Goal: Task Accomplishment & Management: Complete application form

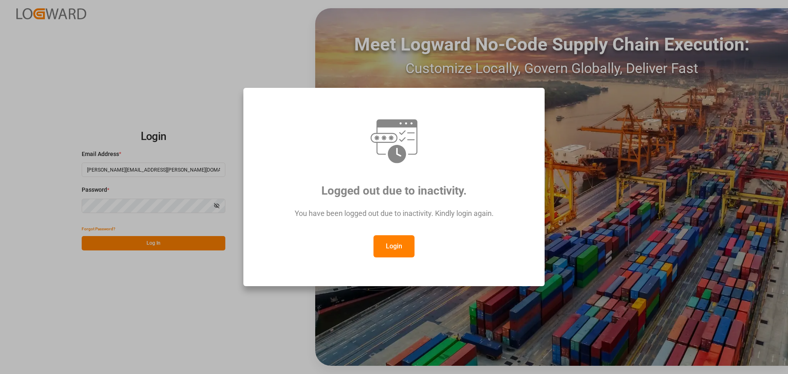
click at [400, 253] on button "Login" at bounding box center [393, 246] width 41 height 22
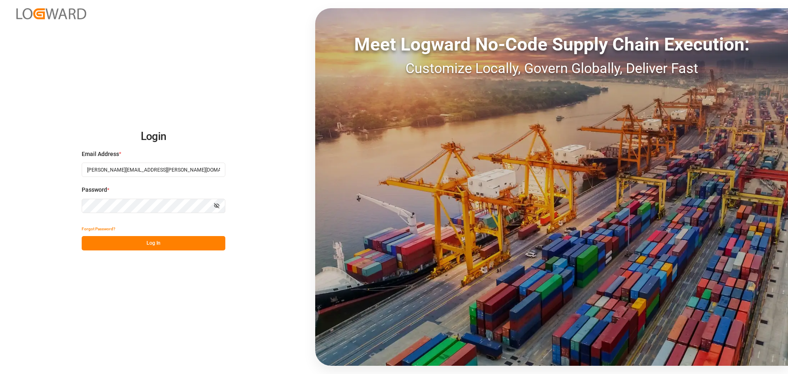
click at [167, 244] on button "Log In" at bounding box center [154, 243] width 144 height 14
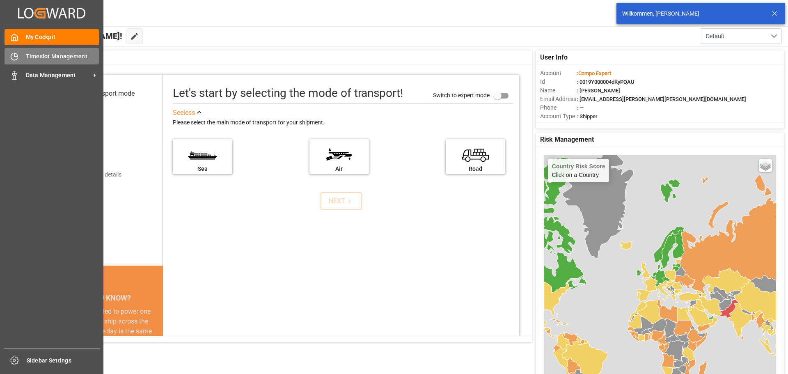
click at [26, 53] on span "Timeslot Management" at bounding box center [62, 56] width 73 height 9
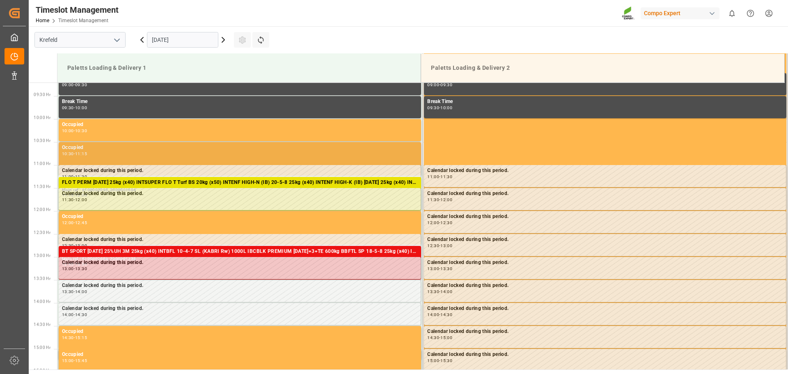
scroll to position [418, 0]
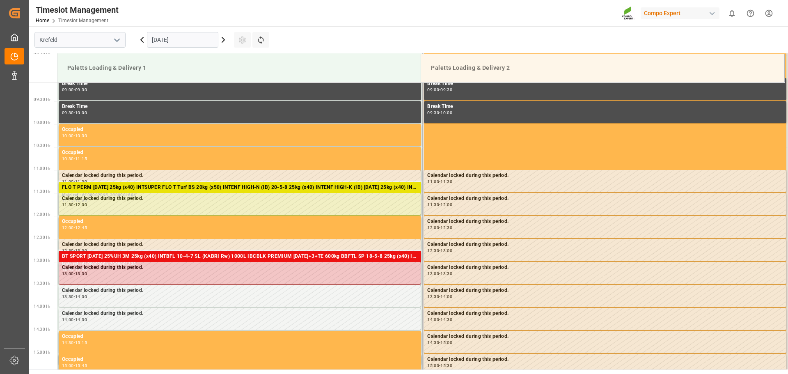
click at [222, 42] on icon at bounding box center [223, 39] width 2 height 5
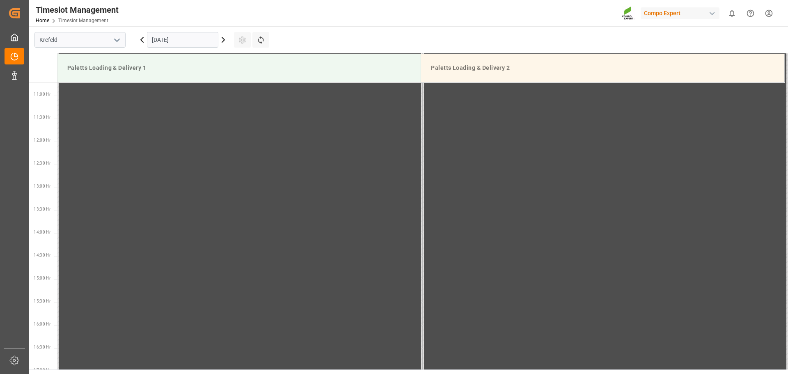
scroll to position [500, 0]
click at [185, 28] on div "20.09.2025" at bounding box center [182, 39] width 103 height 27
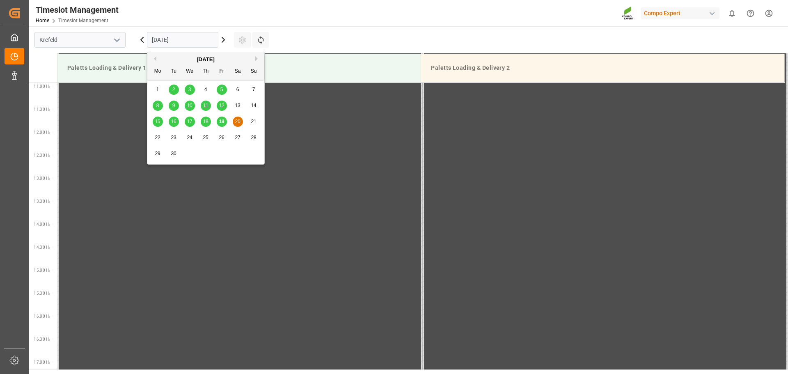
click at [175, 41] on input "20.09.2025" at bounding box center [182, 40] width 71 height 16
click at [160, 138] on div "22" at bounding box center [158, 138] width 10 height 10
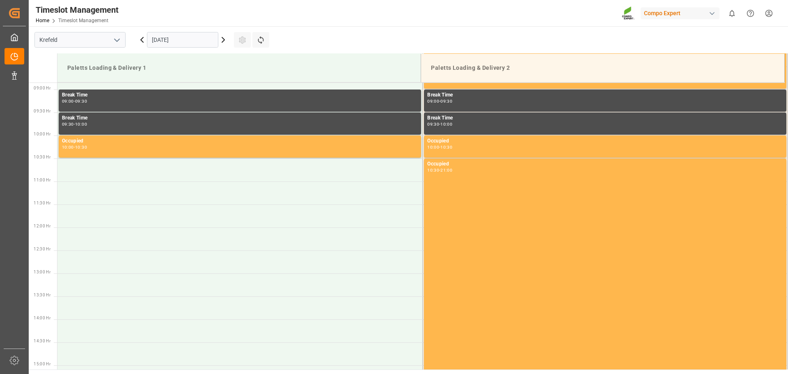
scroll to position [406, 0]
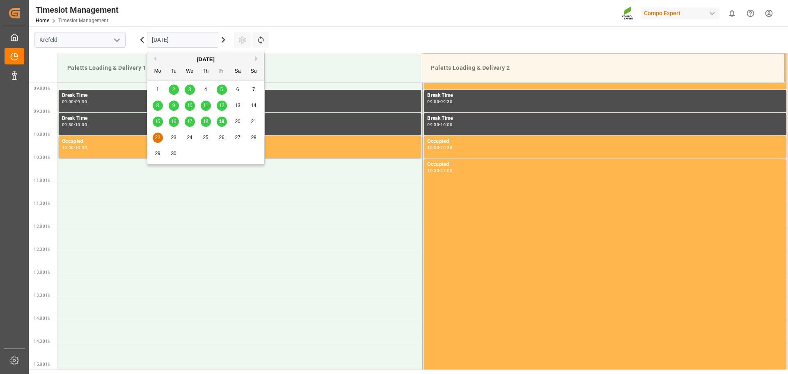
click at [173, 36] on input "22.09.2025" at bounding box center [182, 40] width 71 height 16
click at [221, 122] on span "19" at bounding box center [221, 122] width 5 height 6
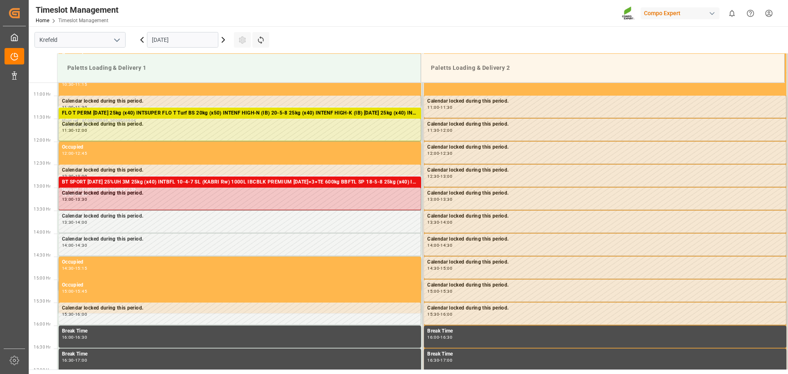
scroll to position [500, 0]
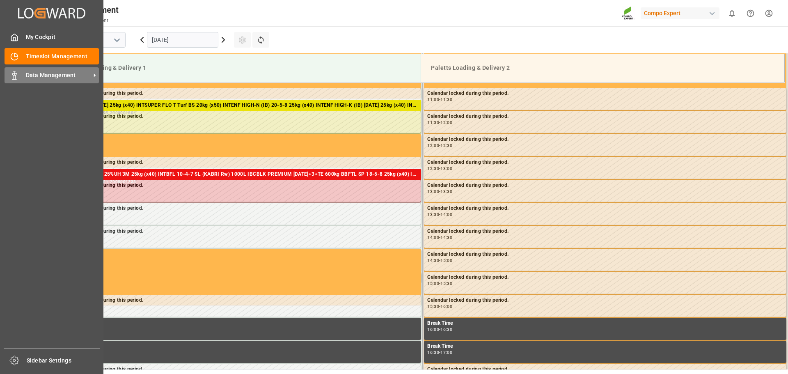
click at [14, 75] on polygon at bounding box center [15, 74] width 2 height 2
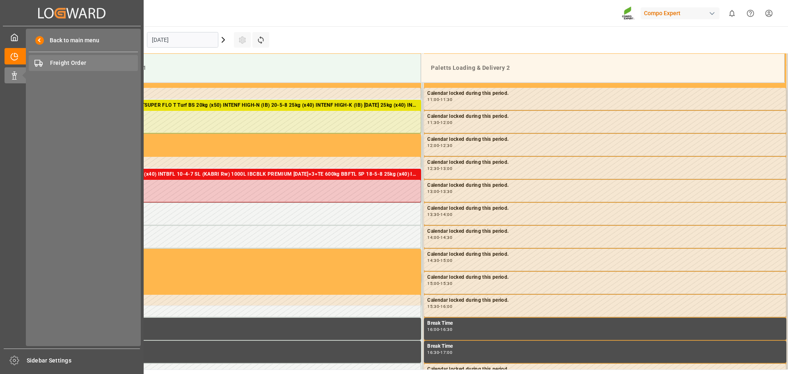
click at [63, 64] on span "Freight Order" at bounding box center [94, 63] width 88 height 9
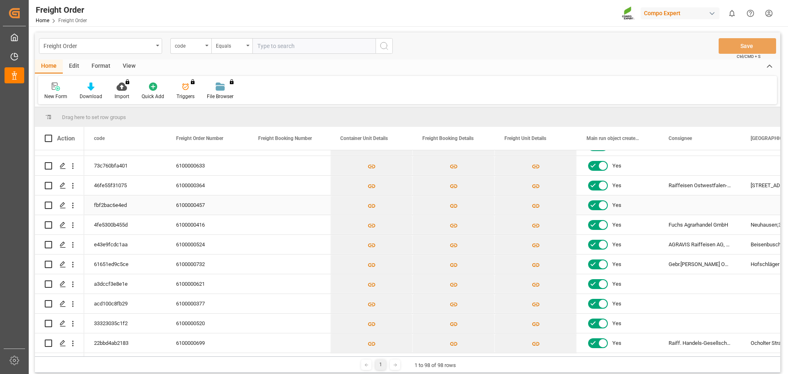
scroll to position [205, 0]
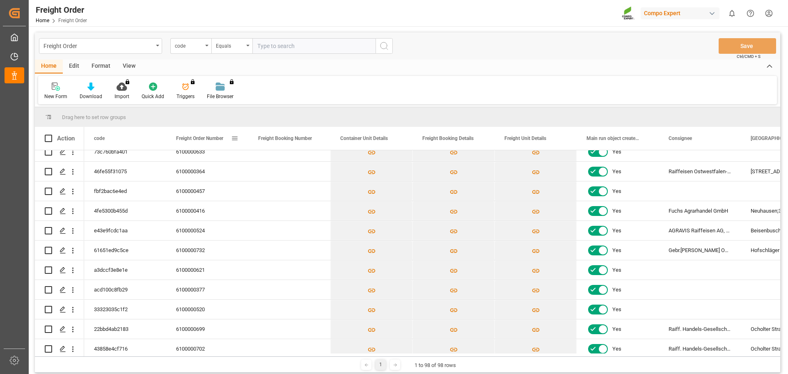
click at [203, 142] on div "Freight Order Number" at bounding box center [203, 138] width 55 height 23
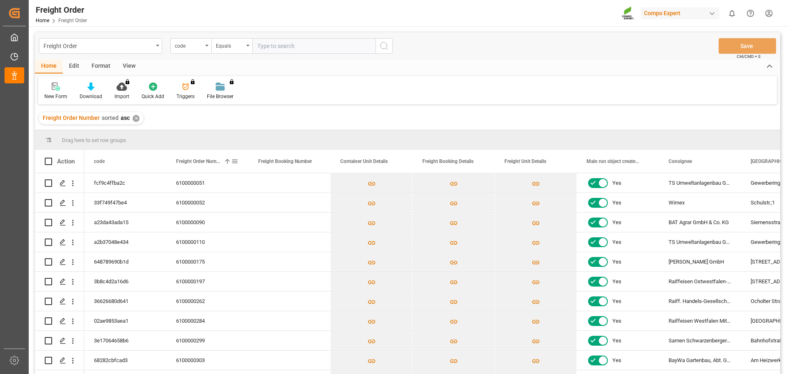
click at [198, 160] on span "Freight Order Number" at bounding box center [198, 161] width 44 height 6
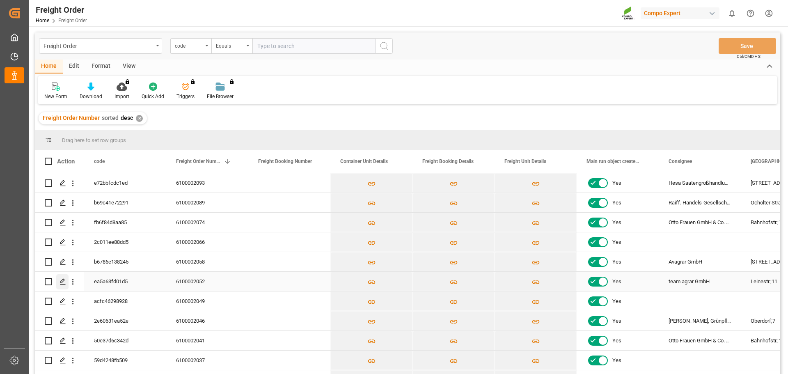
click at [59, 284] on div "Press SPACE to select this row." at bounding box center [62, 281] width 12 height 15
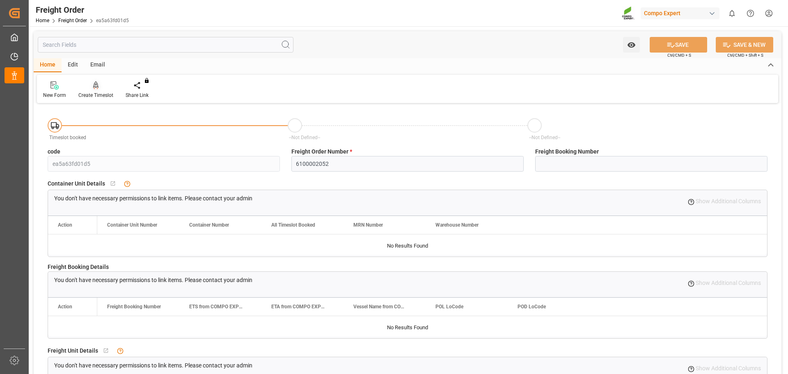
click at [92, 92] on div "Create Timeslot" at bounding box center [95, 95] width 35 height 7
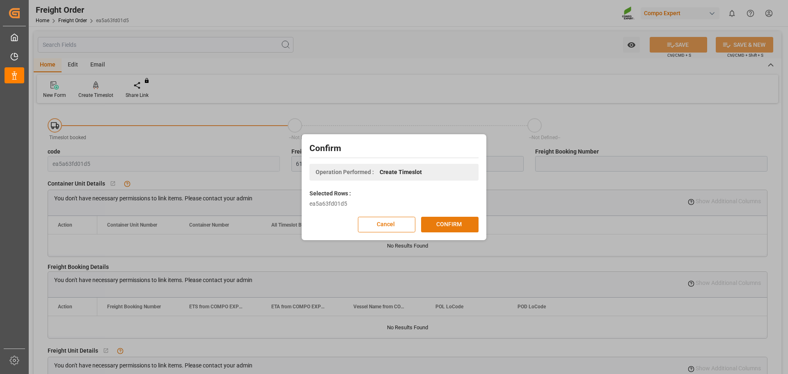
click at [449, 228] on button "CONFIRM" at bounding box center [449, 225] width 57 height 16
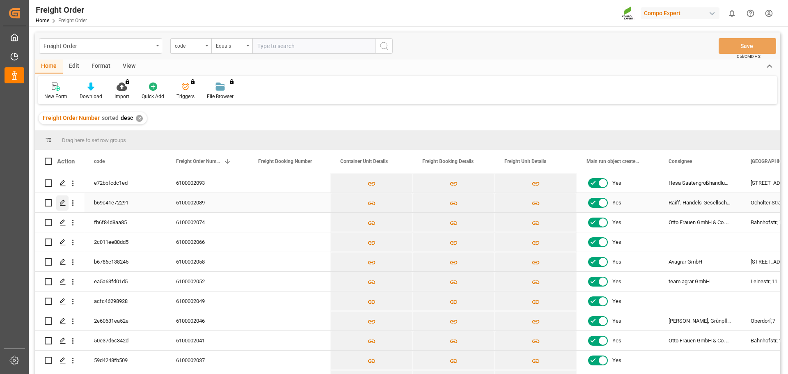
click at [65, 202] on icon "Press SPACE to select this row." at bounding box center [63, 202] width 7 height 7
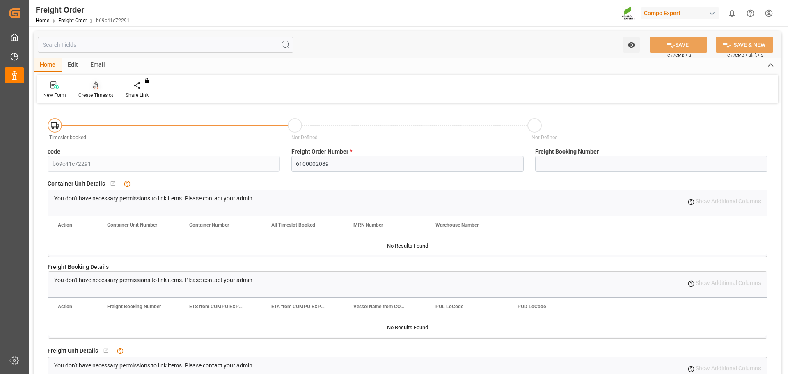
click at [99, 89] on div at bounding box center [95, 85] width 35 height 9
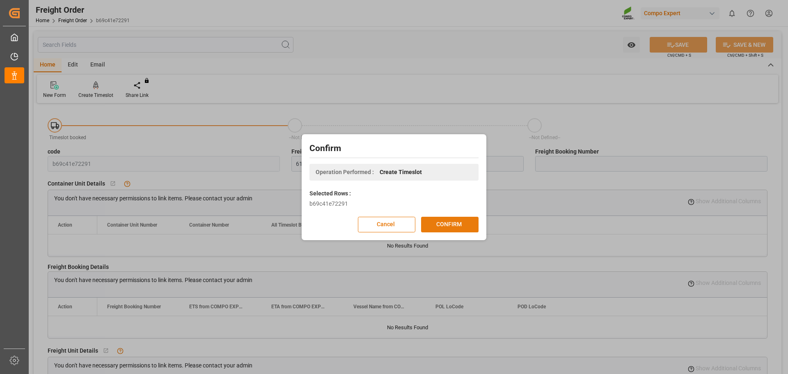
click at [460, 220] on button "CONFIRM" at bounding box center [449, 225] width 57 height 16
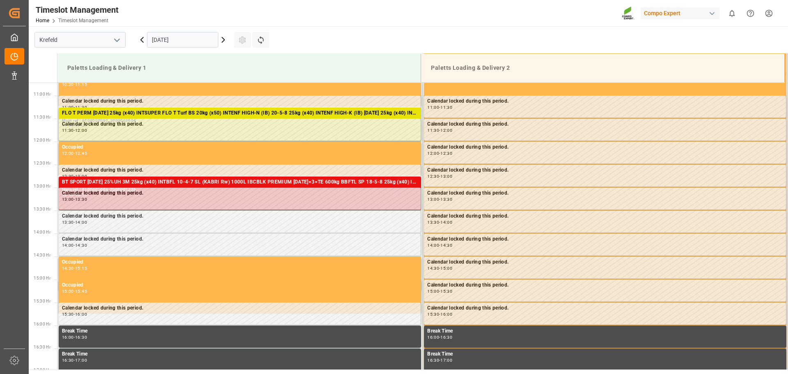
scroll to position [500, 0]
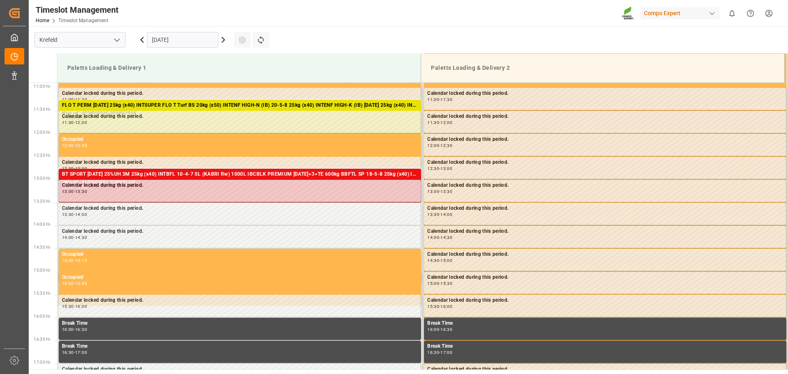
click at [191, 40] on input "[DATE]" at bounding box center [182, 40] width 71 height 16
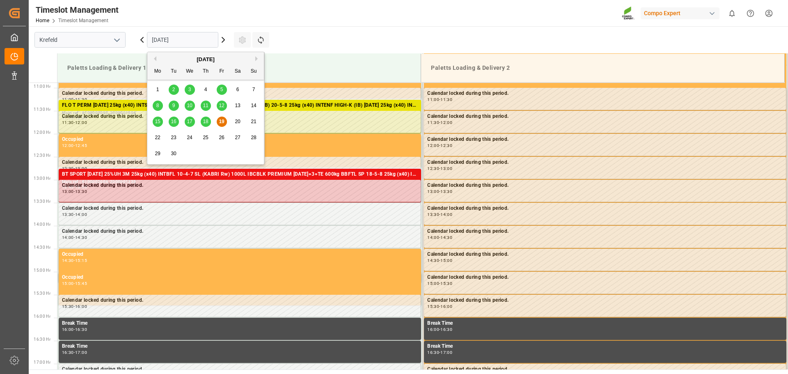
click at [174, 135] on span "23" at bounding box center [173, 138] width 5 height 6
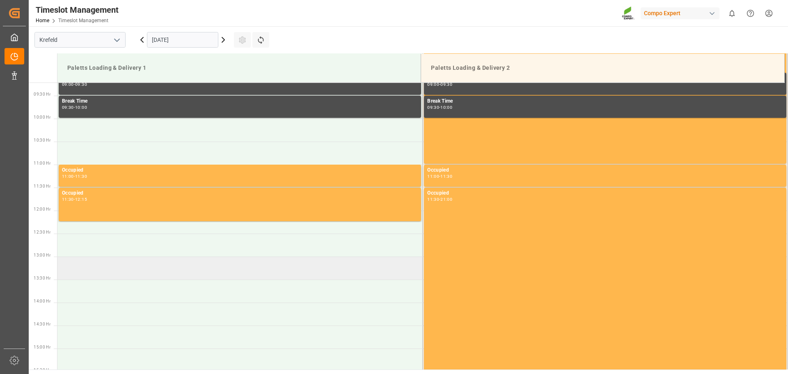
scroll to position [418, 0]
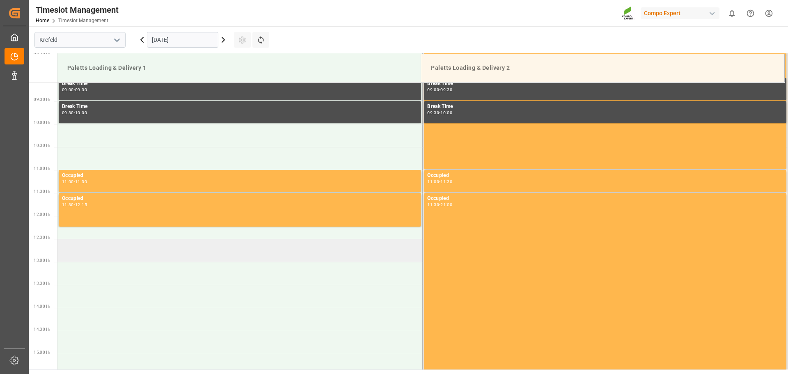
click at [139, 249] on td at bounding box center [239, 250] width 365 height 23
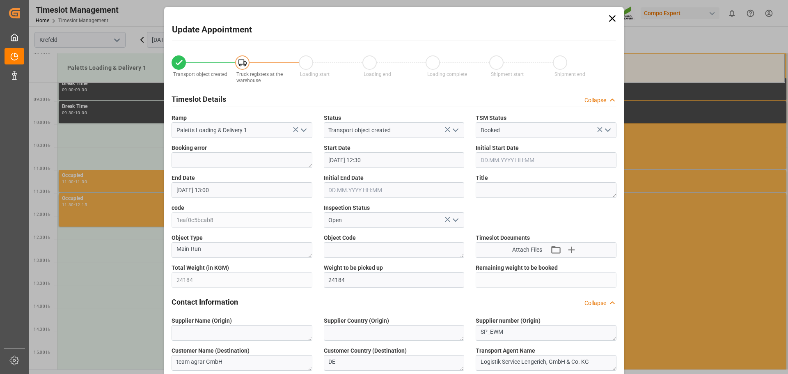
click at [362, 159] on input "[DATE] 12:30" at bounding box center [394, 160] width 141 height 16
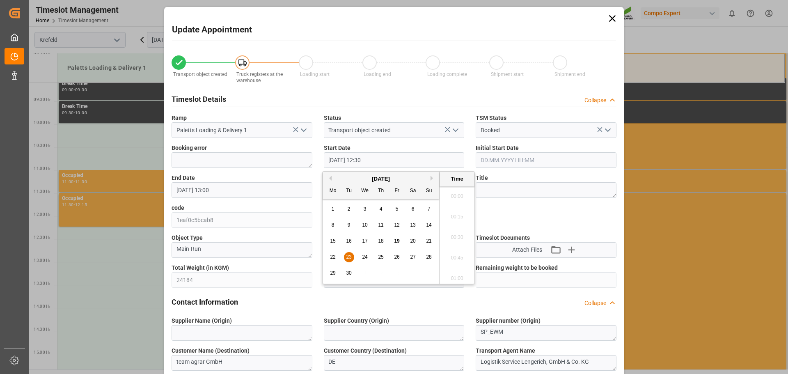
scroll to position [988, 0]
click at [350, 259] on span "23" at bounding box center [348, 257] width 5 height 6
click at [460, 212] on li "12:15" at bounding box center [456, 214] width 35 height 21
type input "[DATE] 12:15"
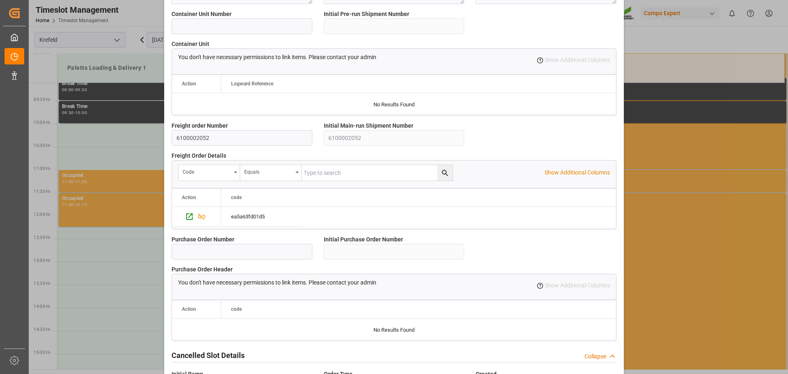
scroll to position [706, 0]
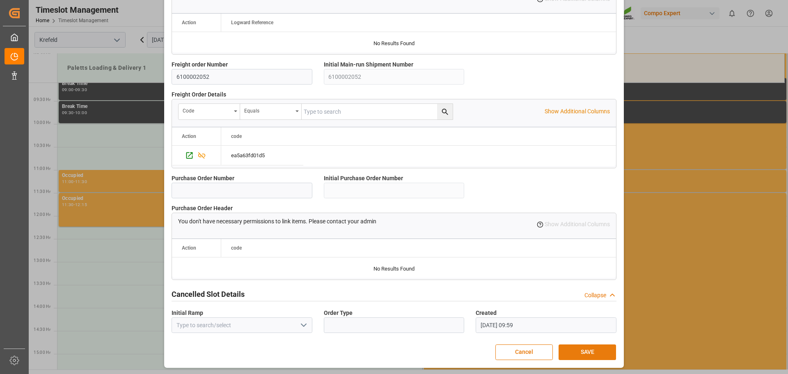
click at [586, 350] on button "SAVE" at bounding box center [587, 352] width 57 height 16
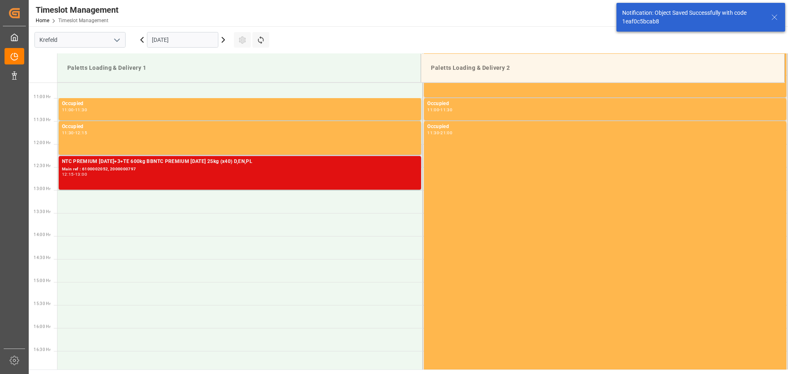
scroll to position [500, 0]
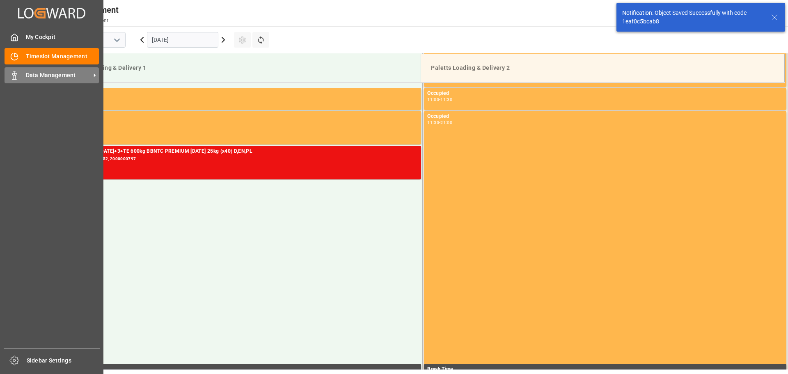
click at [13, 73] on polygon at bounding box center [13, 74] width 2 height 2
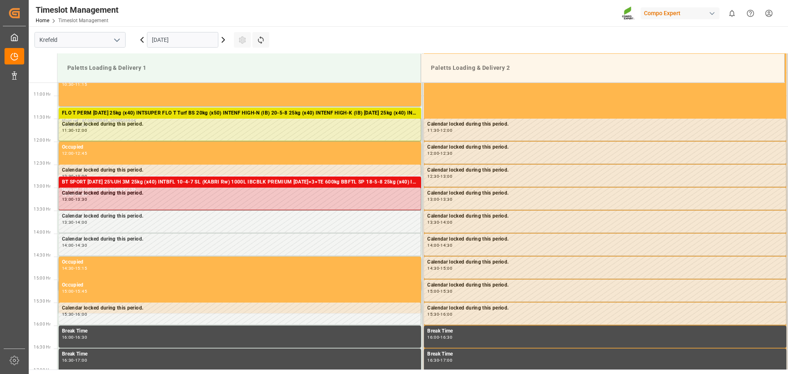
scroll to position [500, 0]
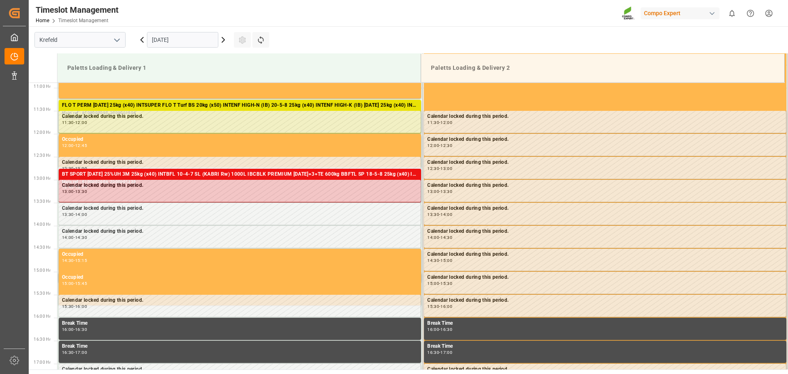
drag, startPoint x: 173, startPoint y: 39, endPoint x: 162, endPoint y: 50, distance: 16.0
click at [173, 39] on input "[DATE]" at bounding box center [182, 40] width 71 height 16
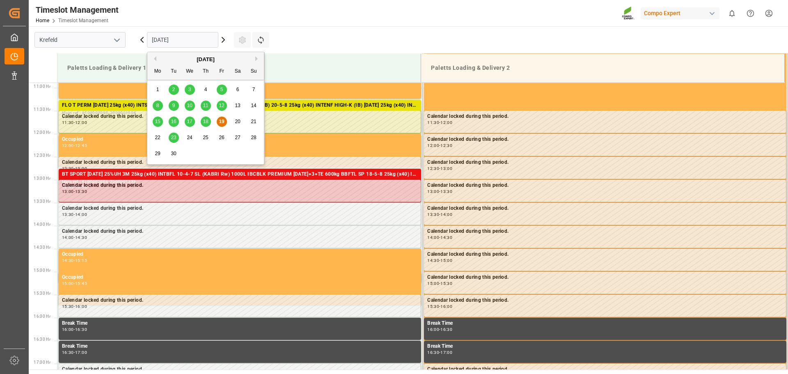
click at [173, 138] on span "23" at bounding box center [173, 138] width 5 height 6
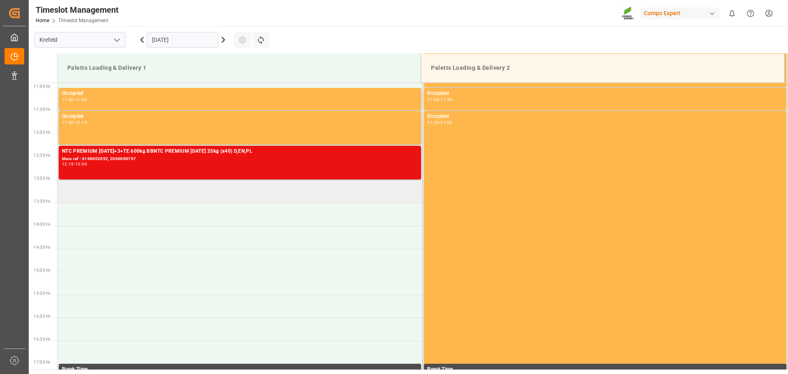
click at [98, 195] on td at bounding box center [239, 191] width 365 height 23
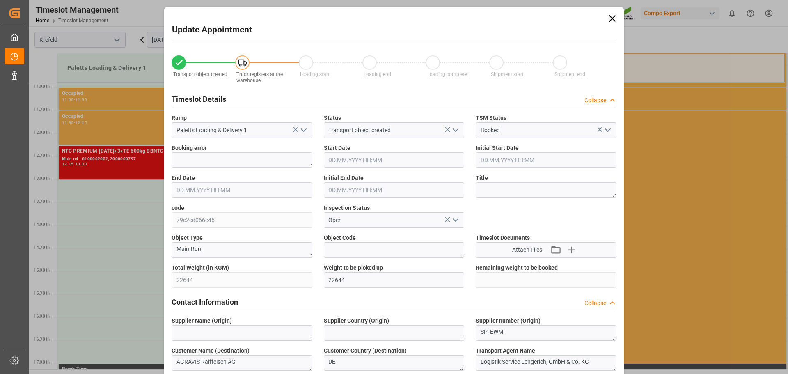
type input "23.09.2025 13:00"
type input "23.09.2025 13:30"
type input "17.09.2025 14:34"
type input "19.09.2025 10:00"
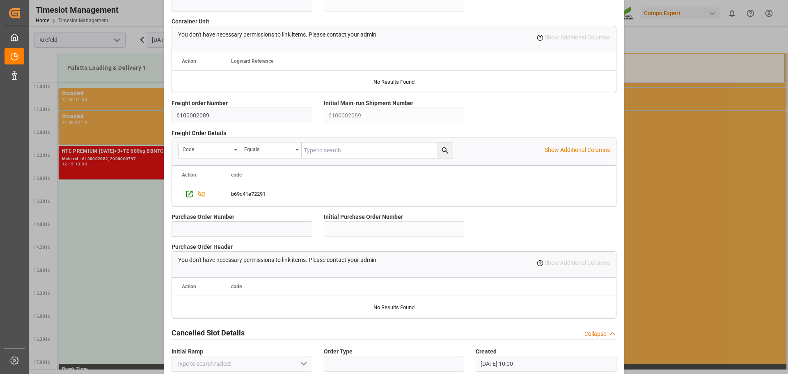
scroll to position [706, 0]
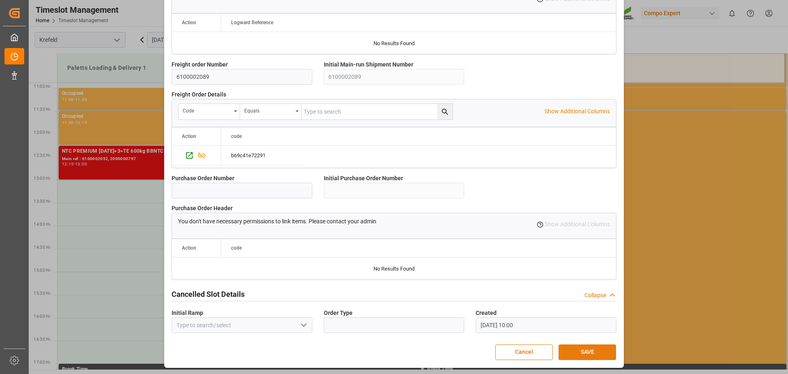
click at [582, 350] on button "SAVE" at bounding box center [587, 352] width 57 height 16
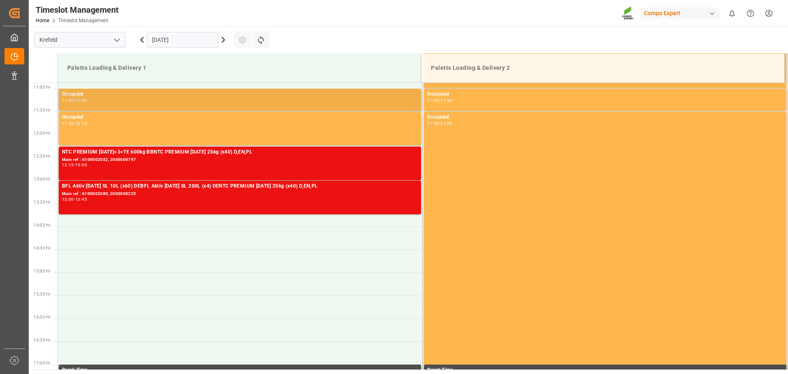
scroll to position [505, 0]
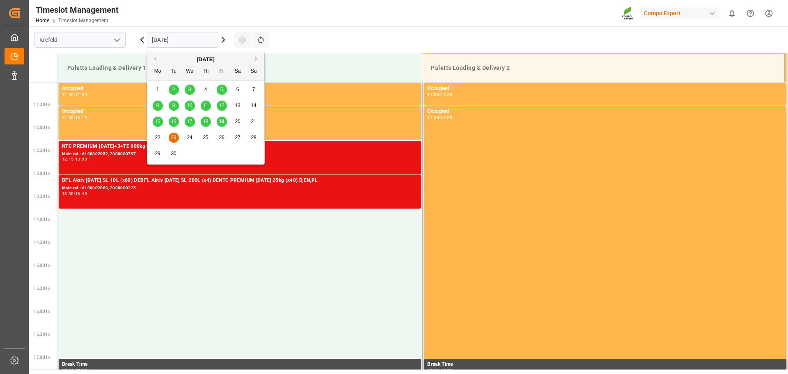
click at [178, 43] on input "[DATE]" at bounding box center [182, 40] width 71 height 16
click at [223, 124] on span "19" at bounding box center [221, 122] width 5 height 6
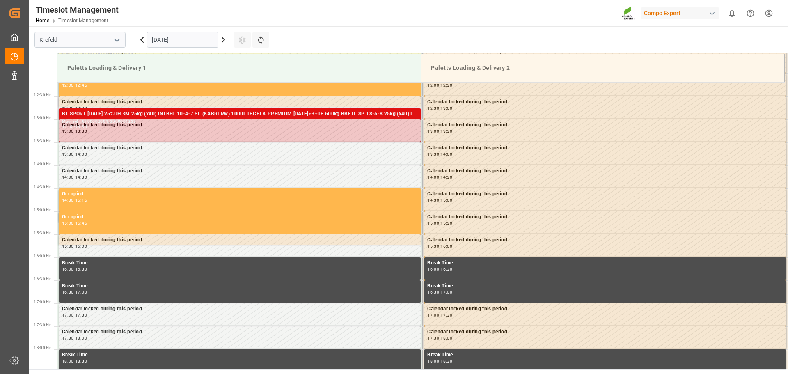
scroll to position [500, 0]
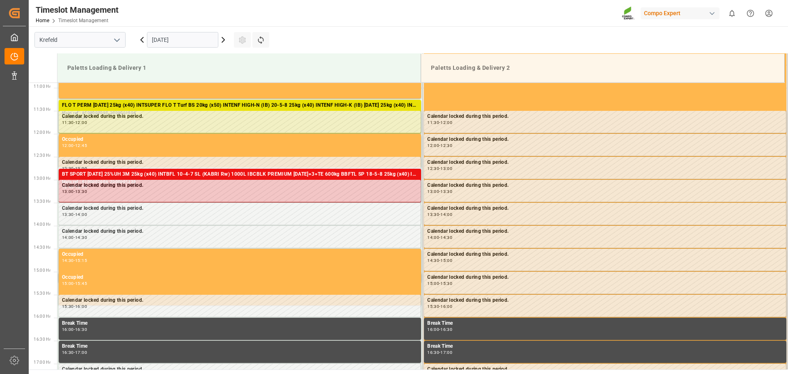
click at [145, 42] on icon at bounding box center [142, 40] width 10 height 10
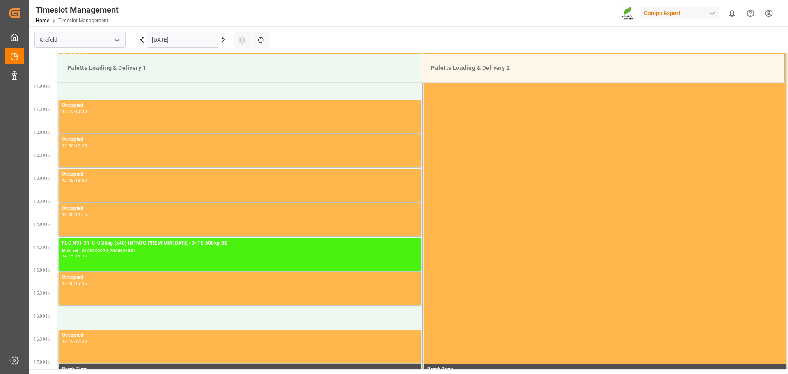
click at [170, 38] on input "18.09.2025" at bounding box center [182, 40] width 71 height 16
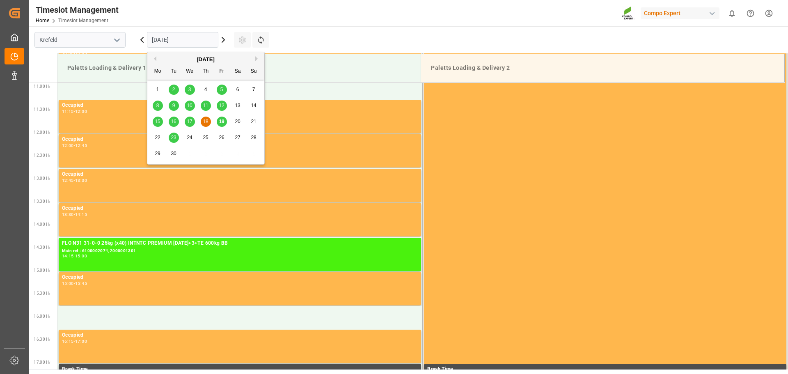
click at [174, 134] on div "23" at bounding box center [174, 138] width 10 height 10
